Goal: Information Seeking & Learning: Learn about a topic

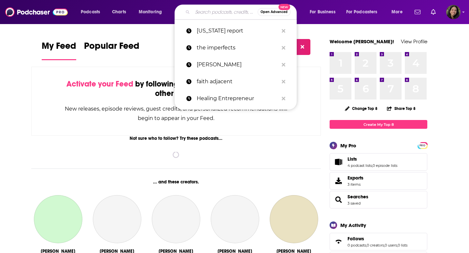
click at [197, 12] on input "Search podcasts, credits, & more..." at bounding box center [224, 12] width 65 height 10
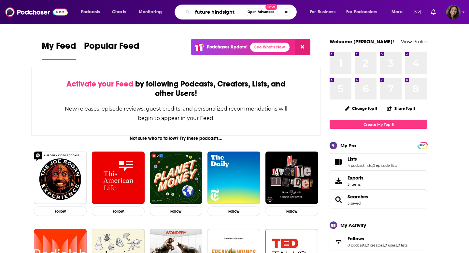
type input "future hindsight"
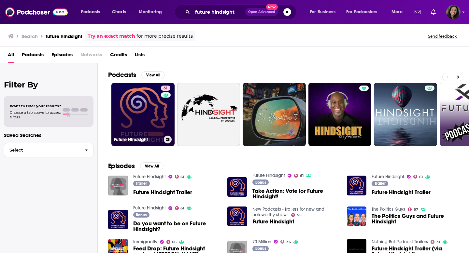
click at [140, 113] on link "61 Future Hindsight" at bounding box center [142, 114] width 63 height 63
